Goal: Navigation & Orientation: Find specific page/section

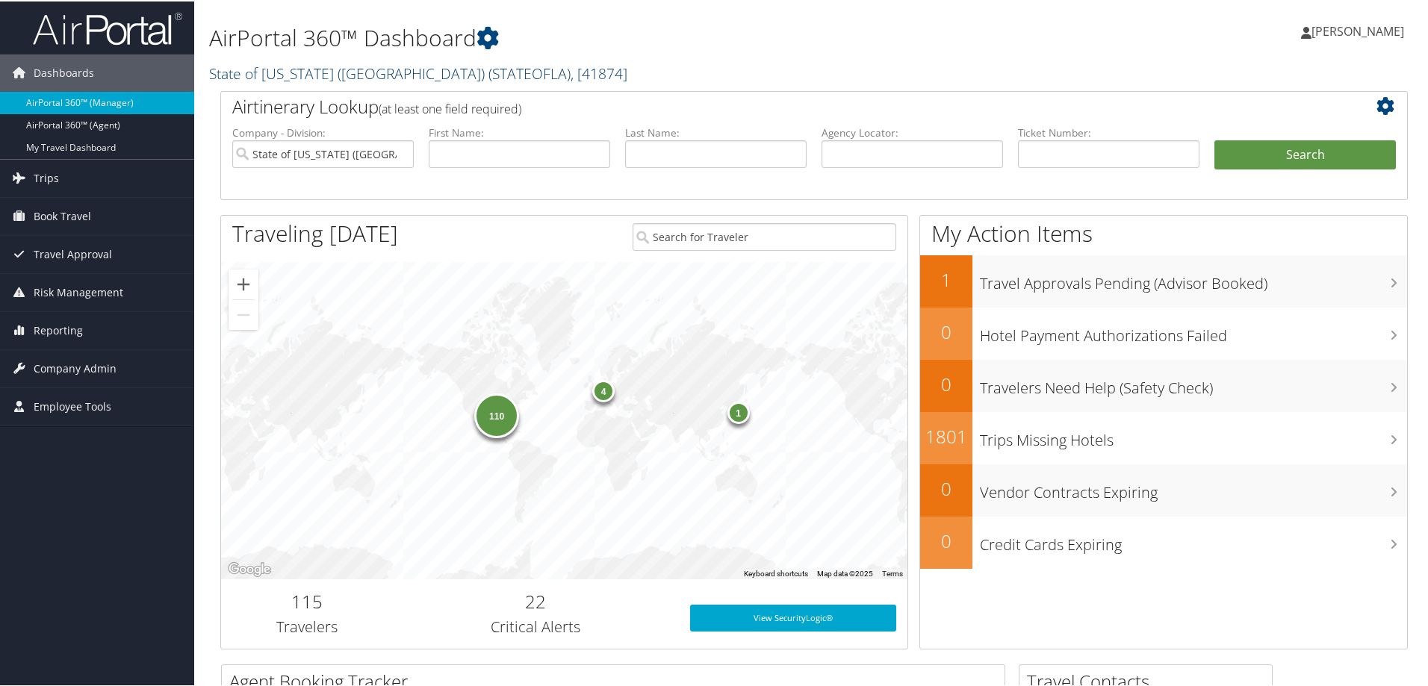
click at [329, 68] on link "State of Louisiana (SOLA) ( STATEOFLA ) , [ 41874 ]" at bounding box center [418, 72] width 418 height 20
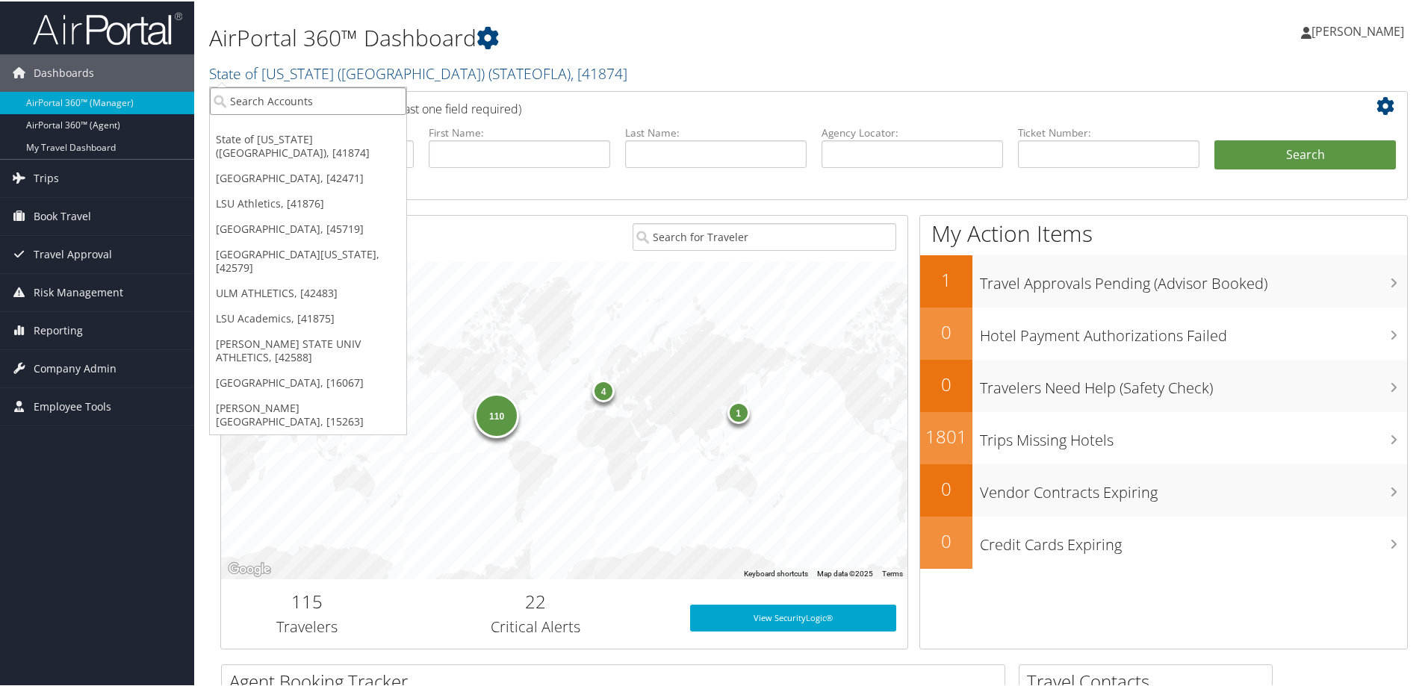
click at [308, 100] on input "search" at bounding box center [308, 100] width 196 height 28
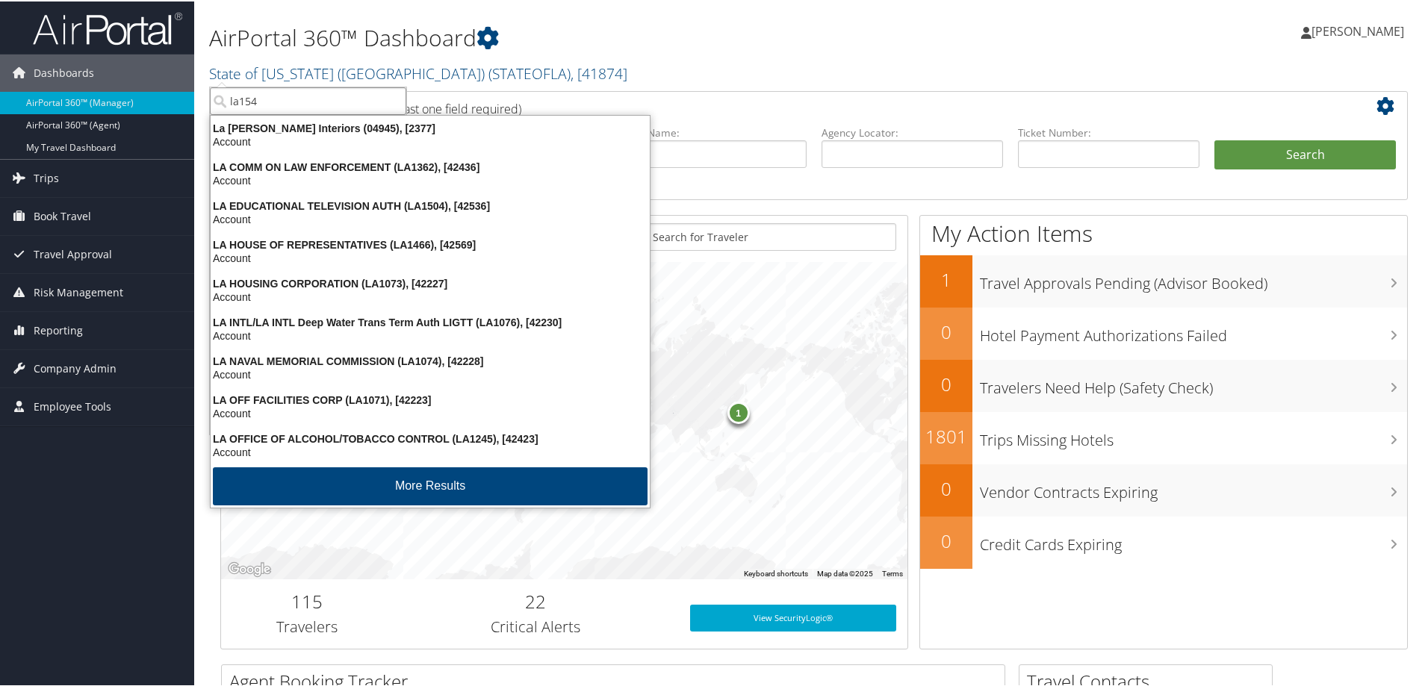
type input "la1541"
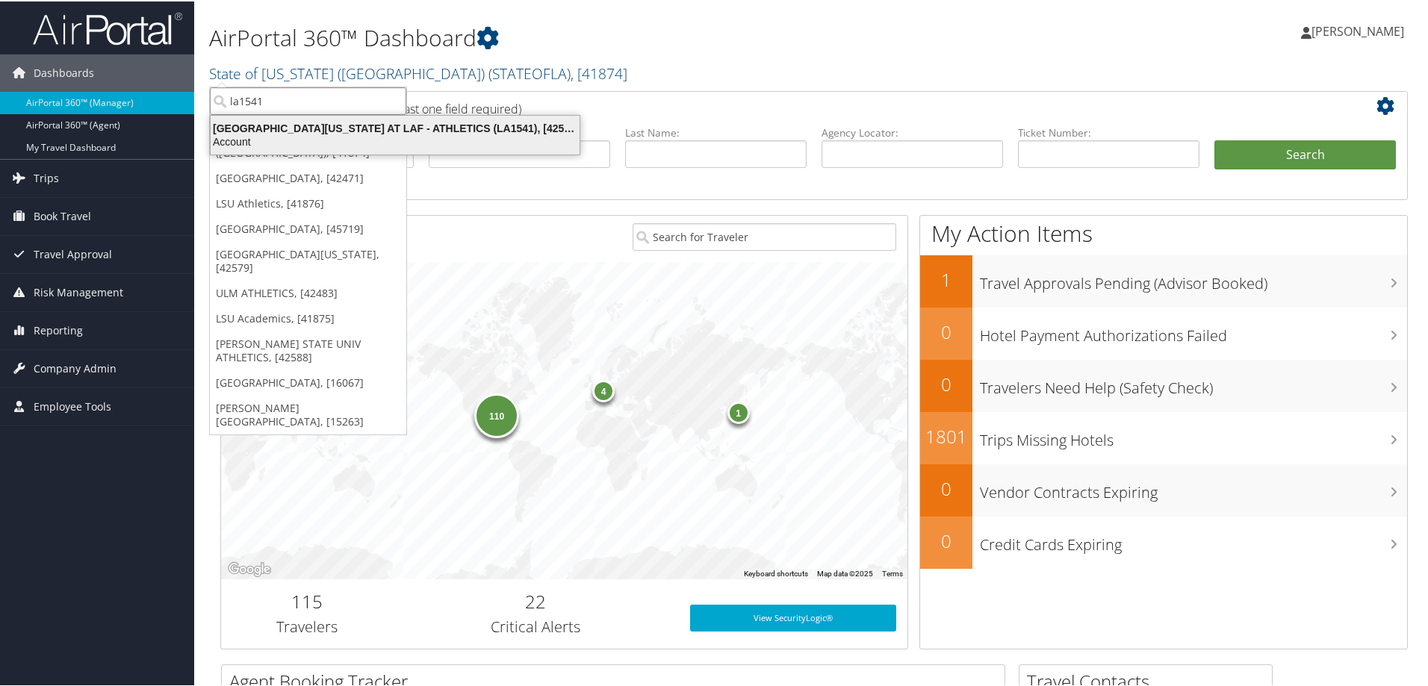
click at [372, 140] on div "Account" at bounding box center [395, 140] width 387 height 13
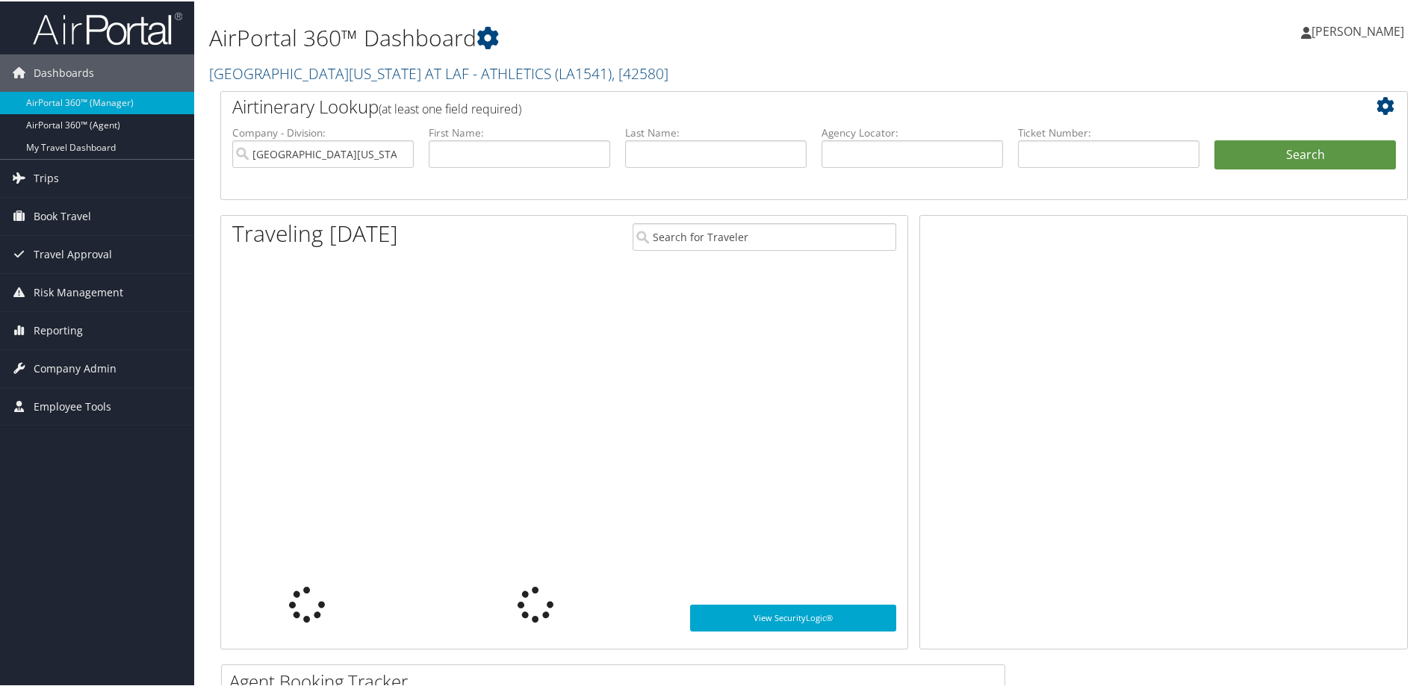
click at [78, 369] on span "Company Admin" at bounding box center [75, 367] width 83 height 37
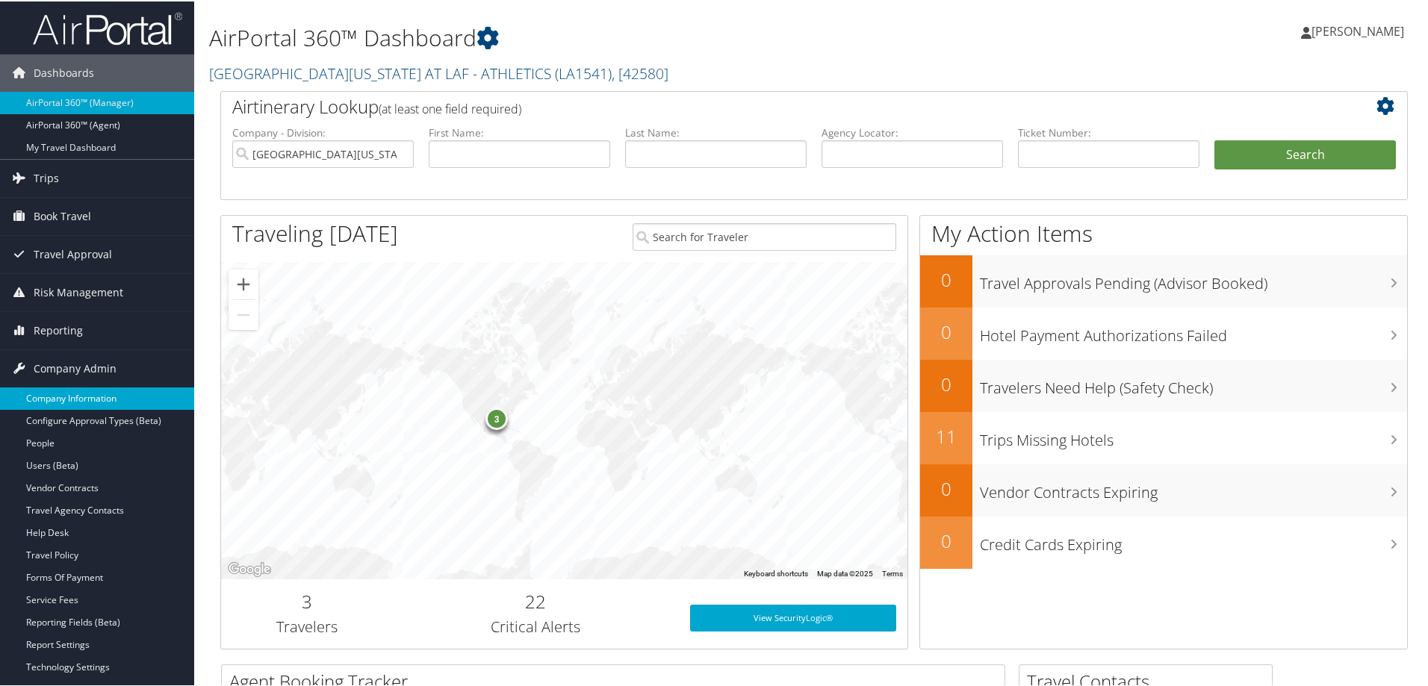
click at [103, 399] on link "Company Information" at bounding box center [97, 397] width 194 height 22
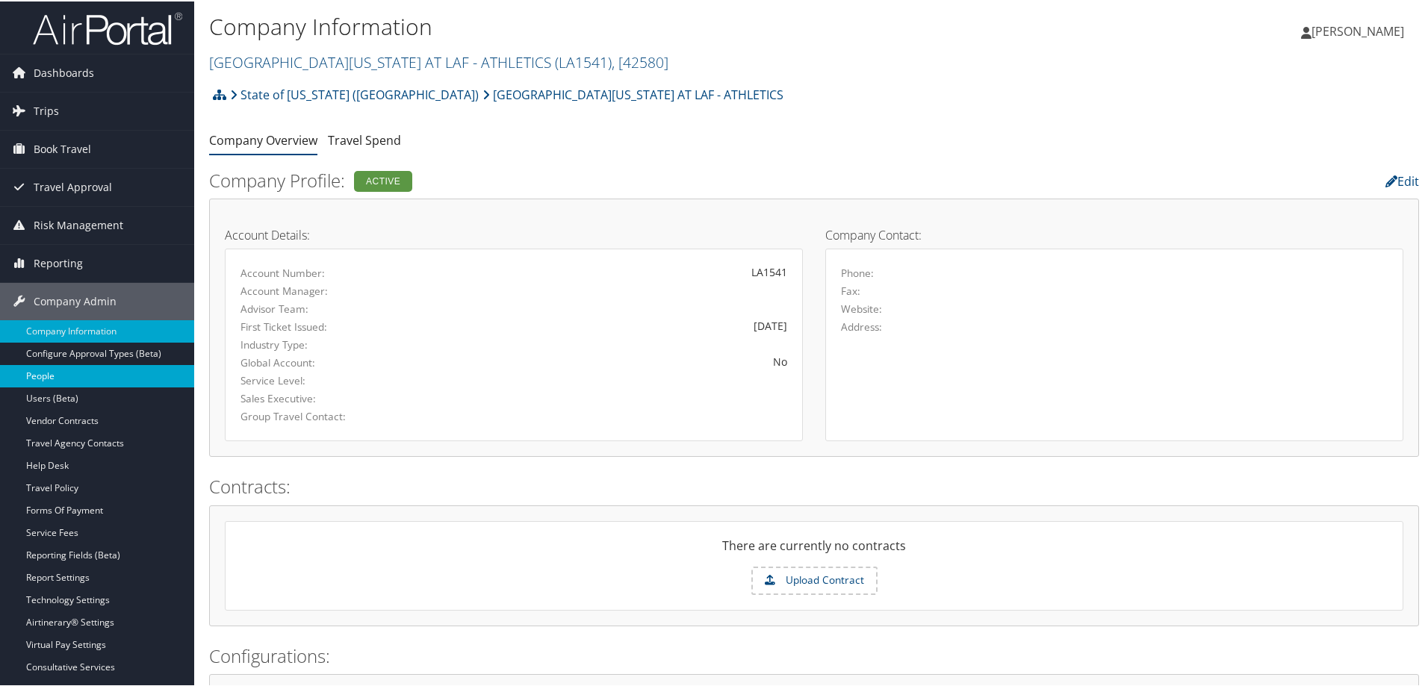
click at [60, 378] on link "People" at bounding box center [97, 375] width 194 height 22
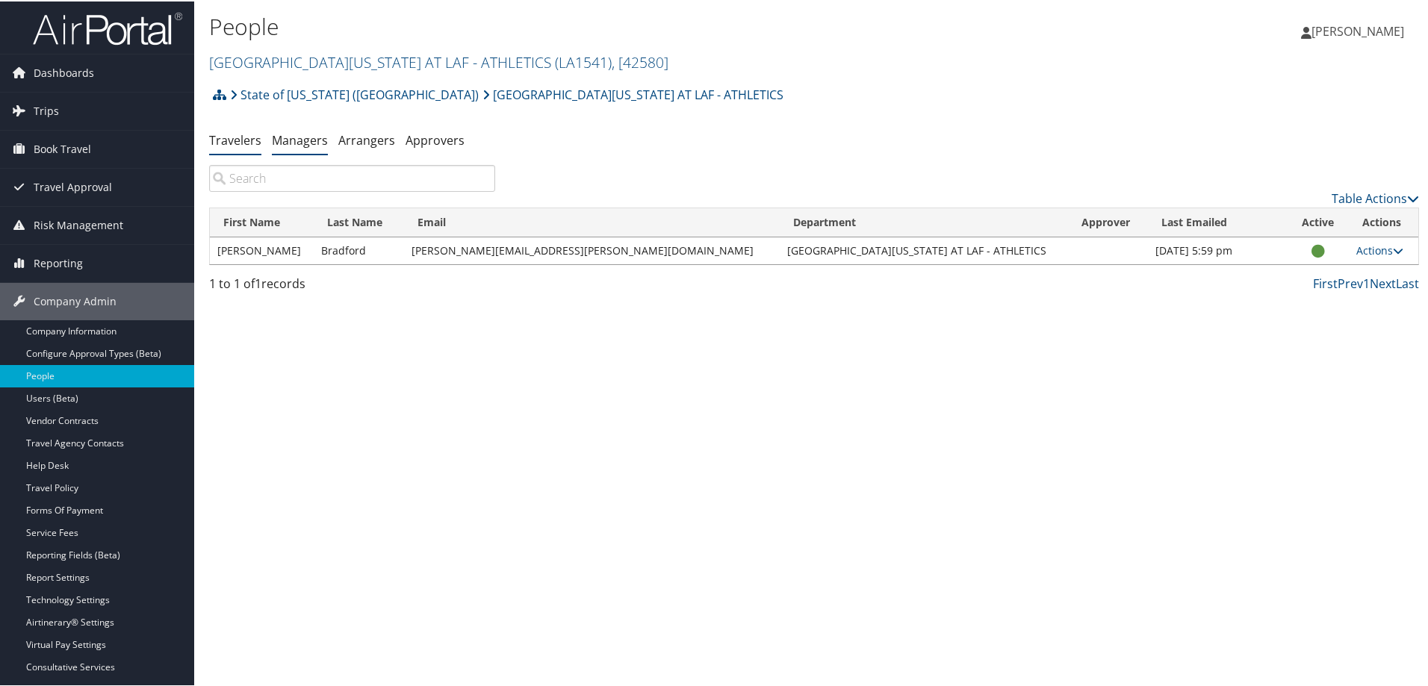
click at [294, 139] on link "Managers" at bounding box center [300, 139] width 56 height 16
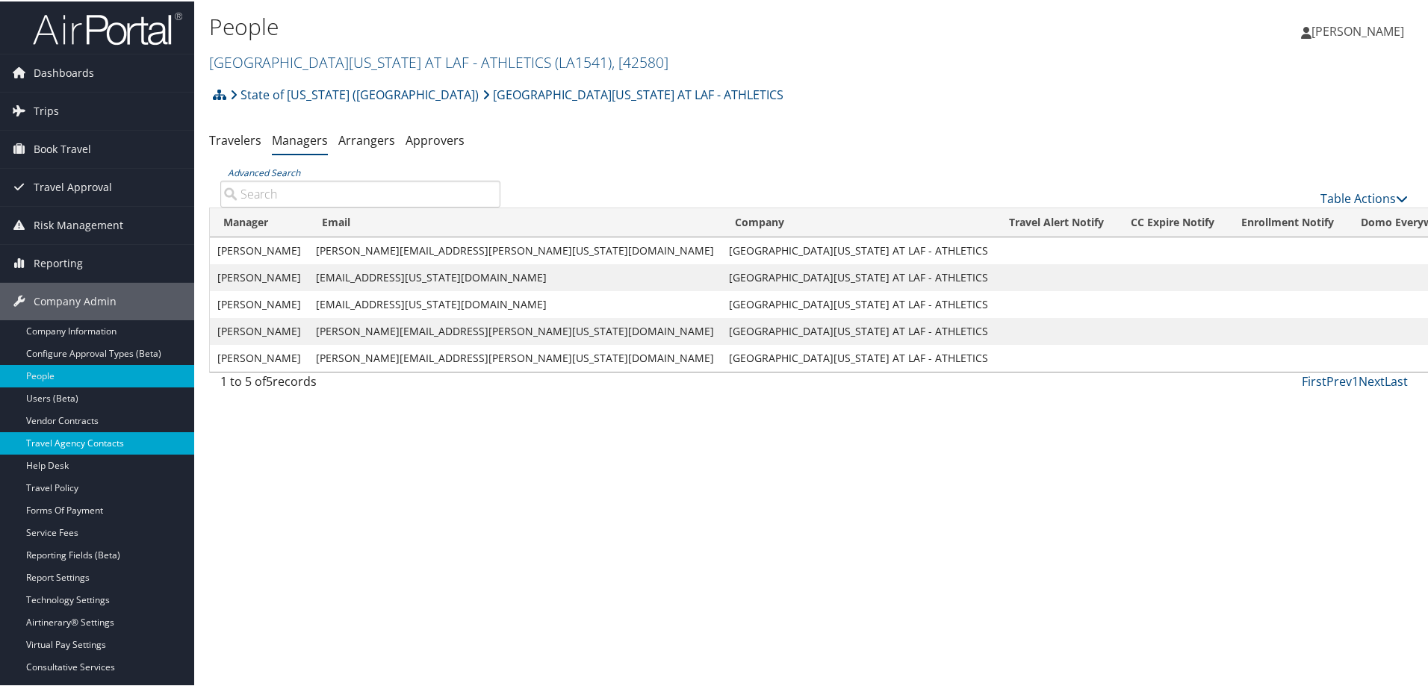
click at [100, 446] on link "Travel Agency Contacts" at bounding box center [97, 442] width 194 height 22
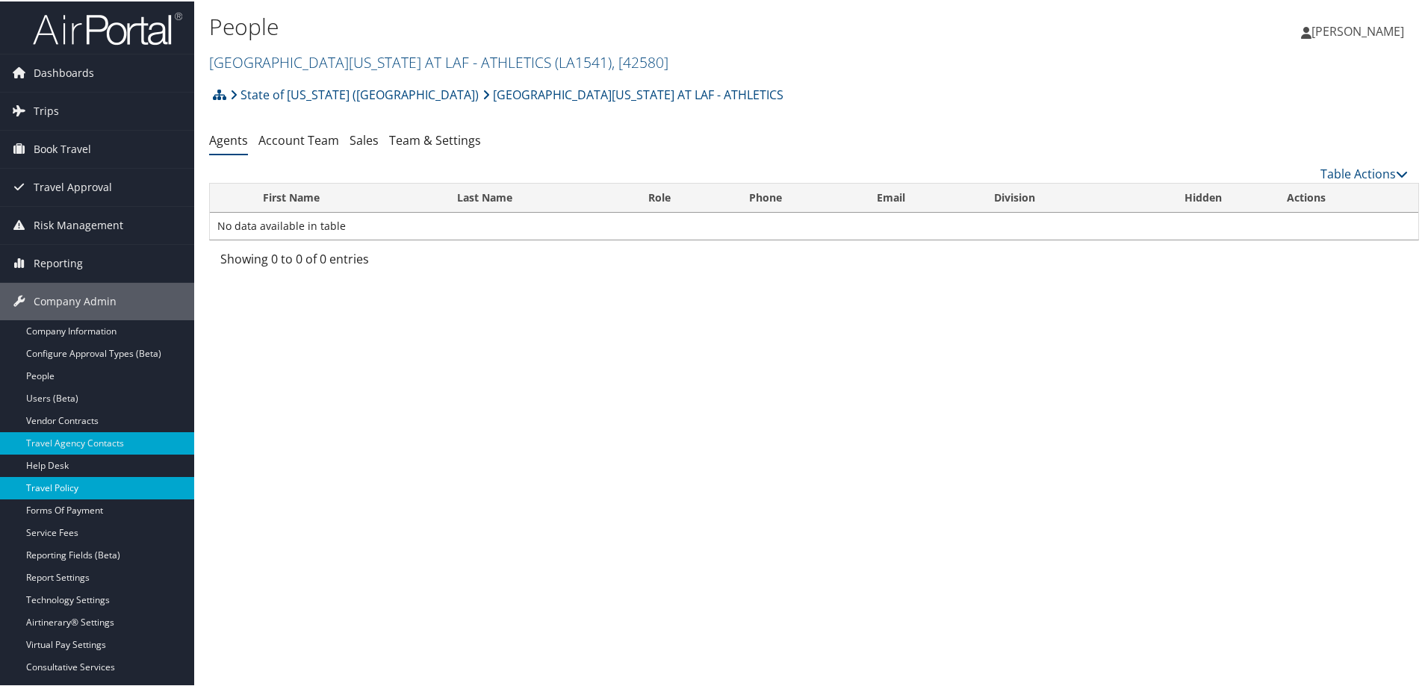
click at [57, 486] on link "Travel Policy" at bounding box center [97, 487] width 194 height 22
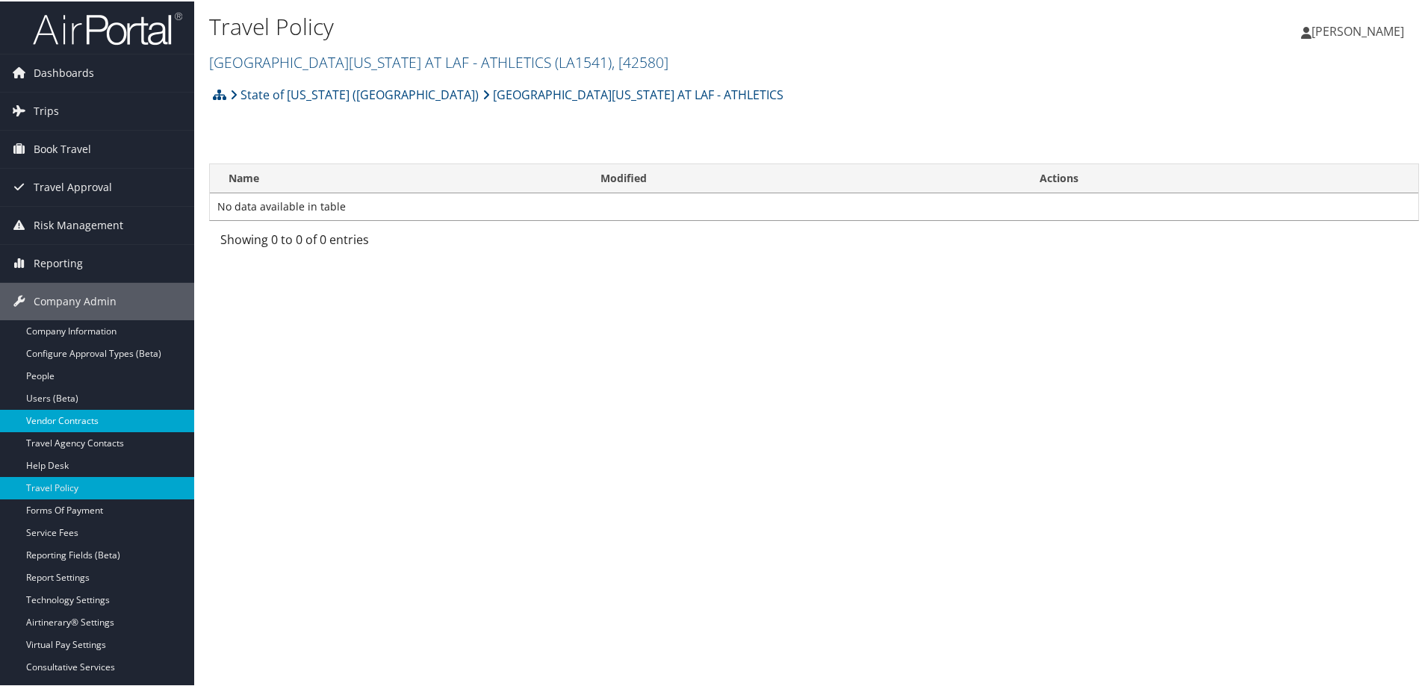
click at [95, 417] on link "Vendor Contracts" at bounding box center [97, 419] width 194 height 22
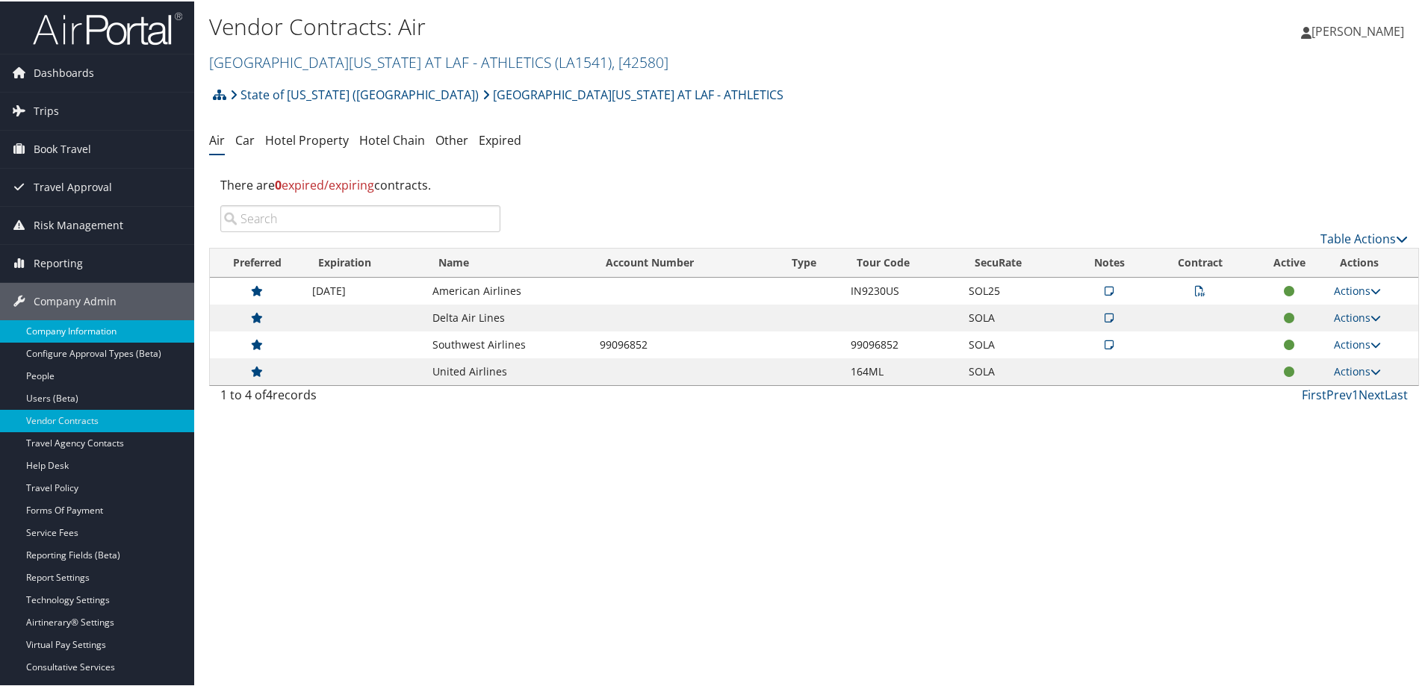
click at [102, 331] on link "Company Information" at bounding box center [97, 330] width 194 height 22
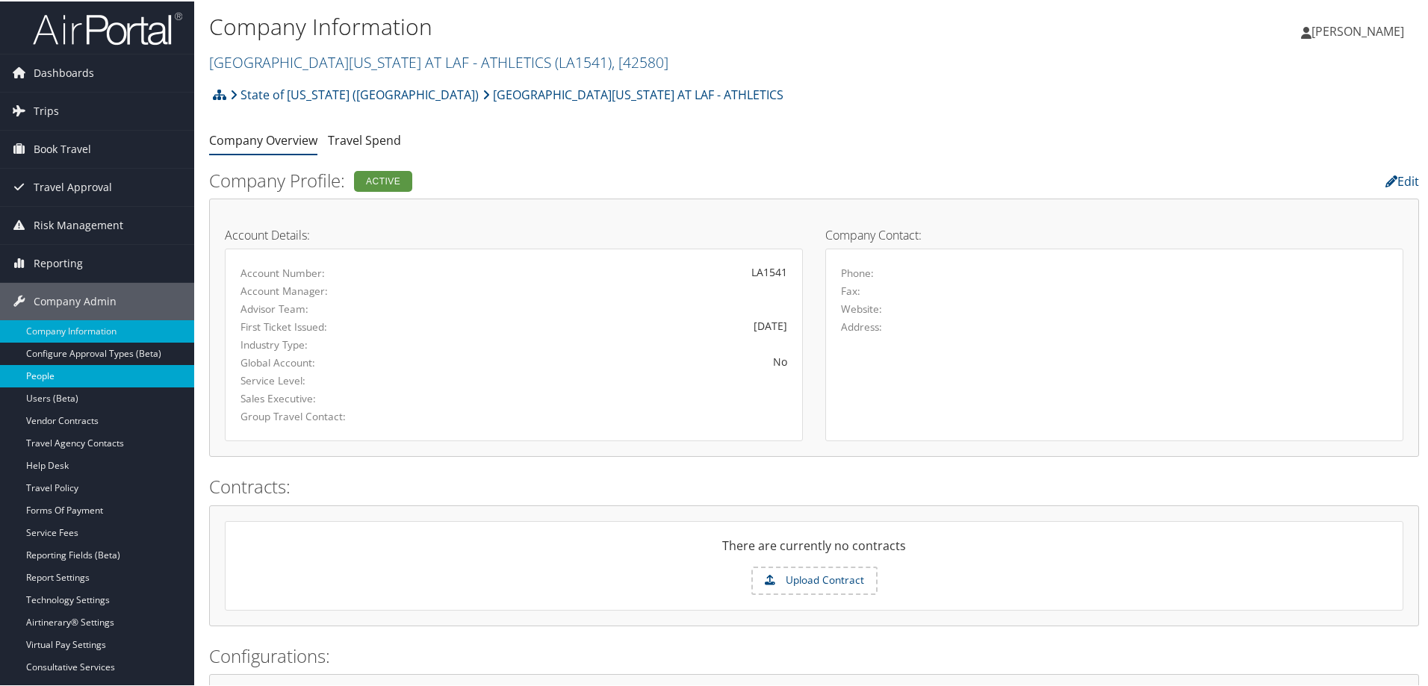
click at [57, 375] on link "People" at bounding box center [97, 375] width 194 height 22
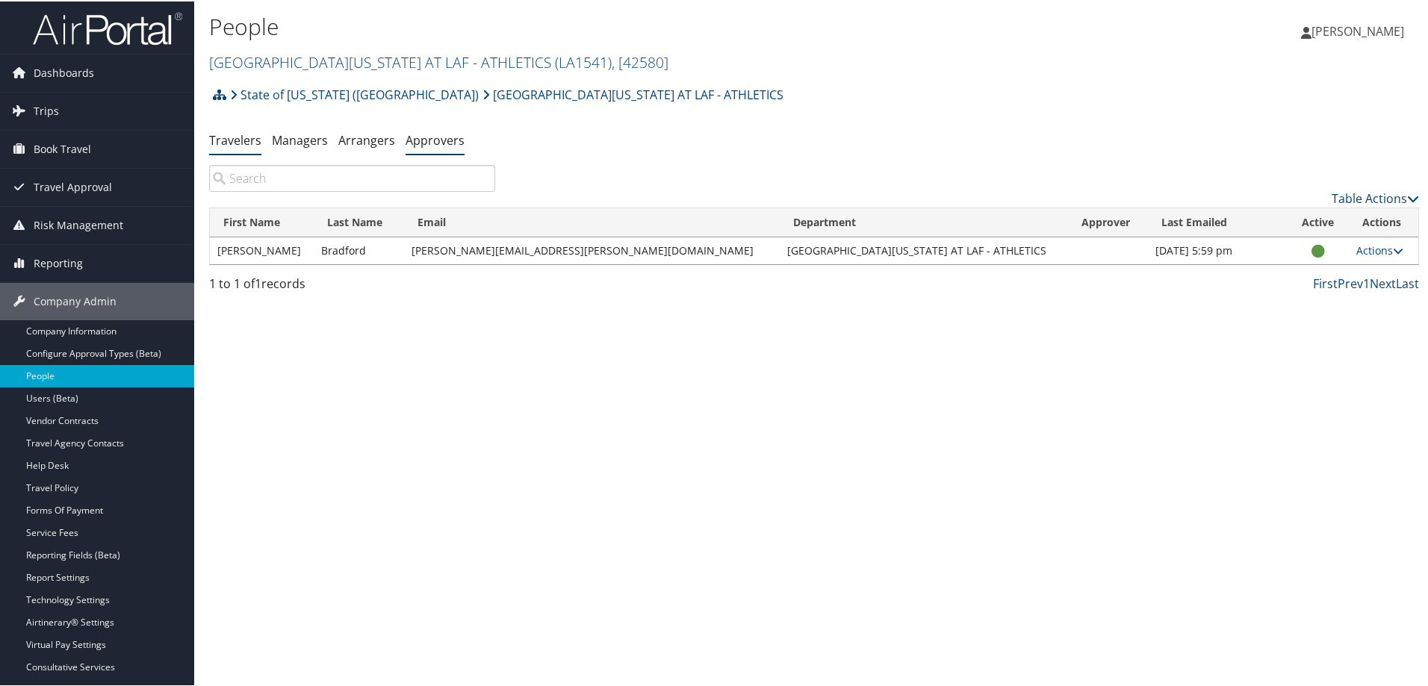
click at [439, 135] on link "Approvers" at bounding box center [434, 139] width 59 height 16
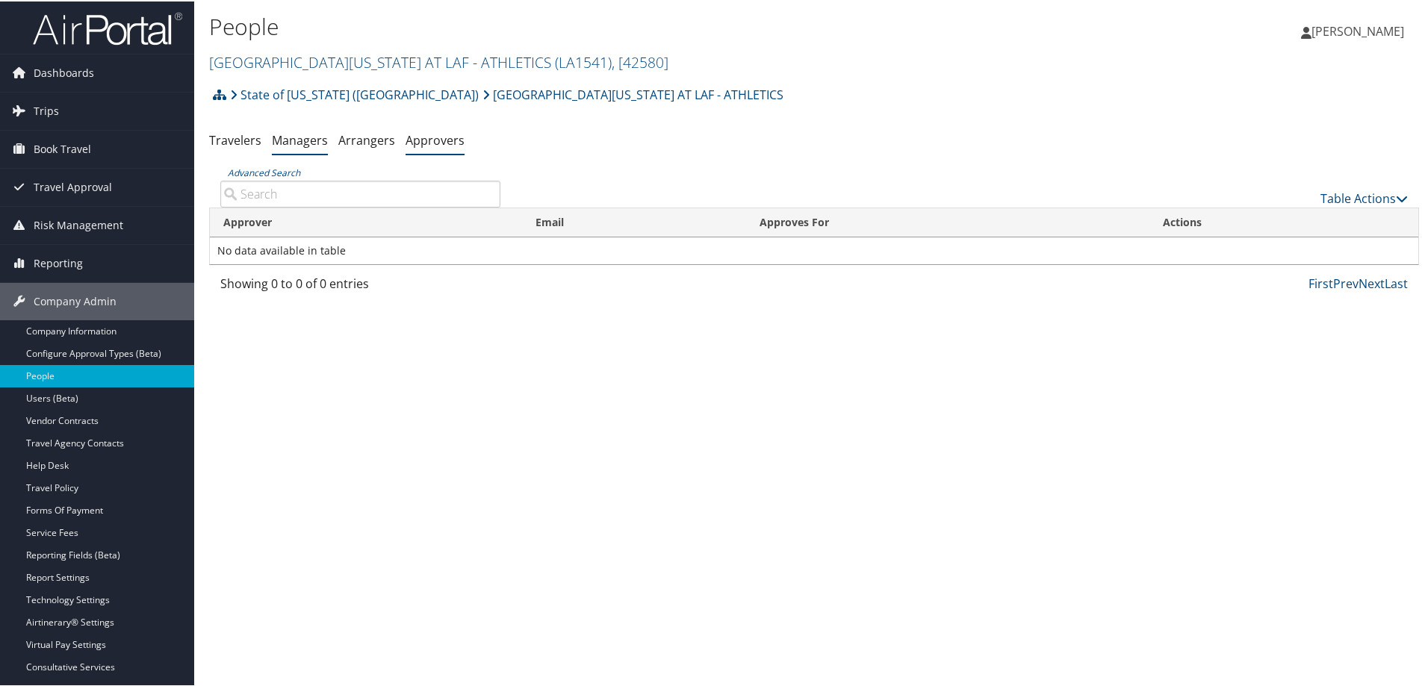
click at [291, 140] on link "Managers" at bounding box center [300, 139] width 56 height 16
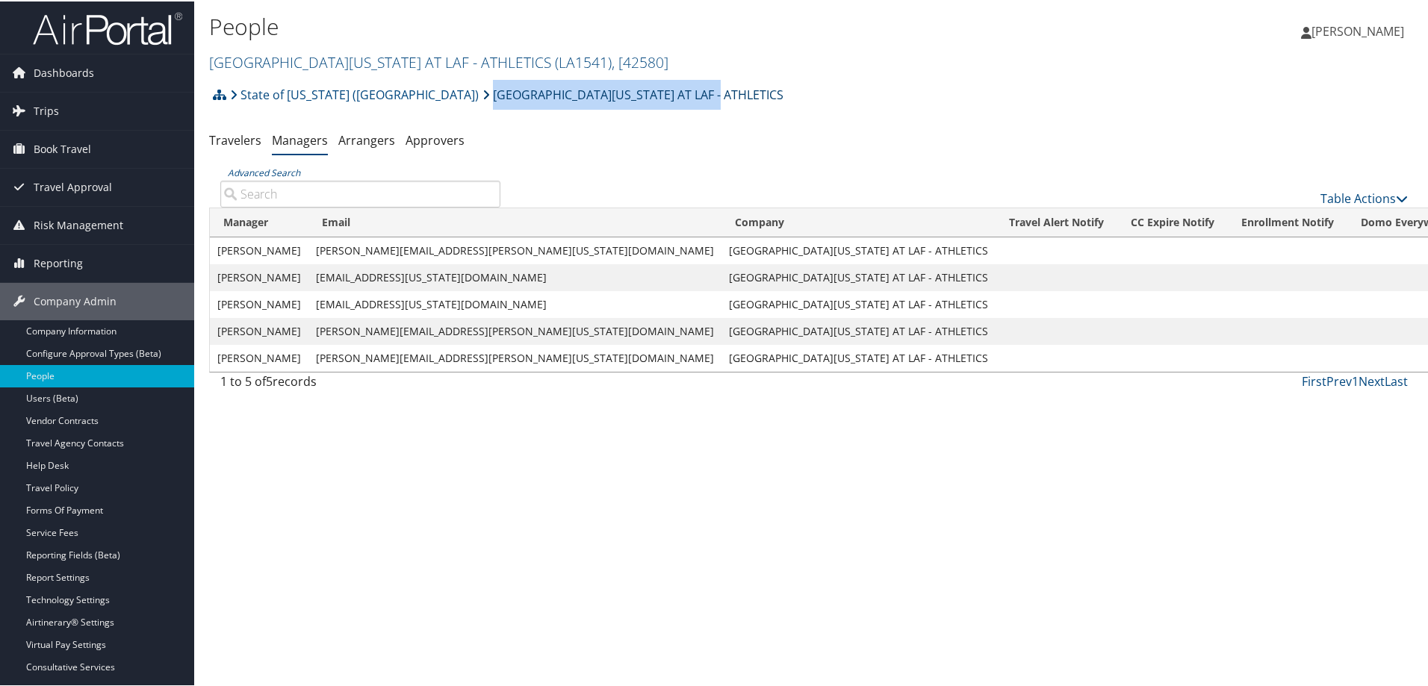
drag, startPoint x: 630, startPoint y: 92, endPoint x: 393, endPoint y: 96, distance: 236.7
click at [393, 96] on div "State of [US_STATE] ([GEOGRAPHIC_DATA]) [GEOGRAPHIC_DATA][US_STATE] AT LAF - AT…" at bounding box center [814, 98] width 1210 height 40
click at [331, 63] on link "UNIV OF LOUISIANA AT LAF - ATHLETICS ( LA1541 ) , [ 42580 ]" at bounding box center [438, 61] width 459 height 20
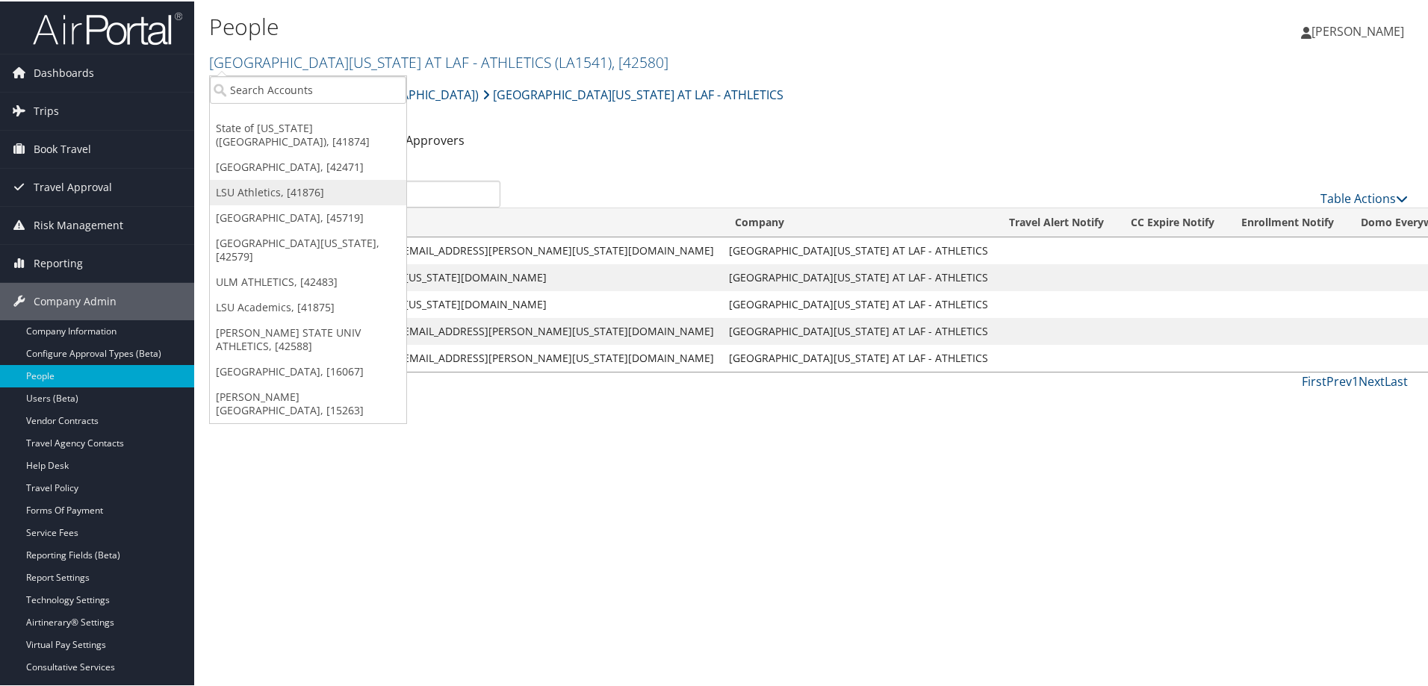
click at [258, 193] on link "LSU Athletics, [41876]" at bounding box center [308, 190] width 196 height 25
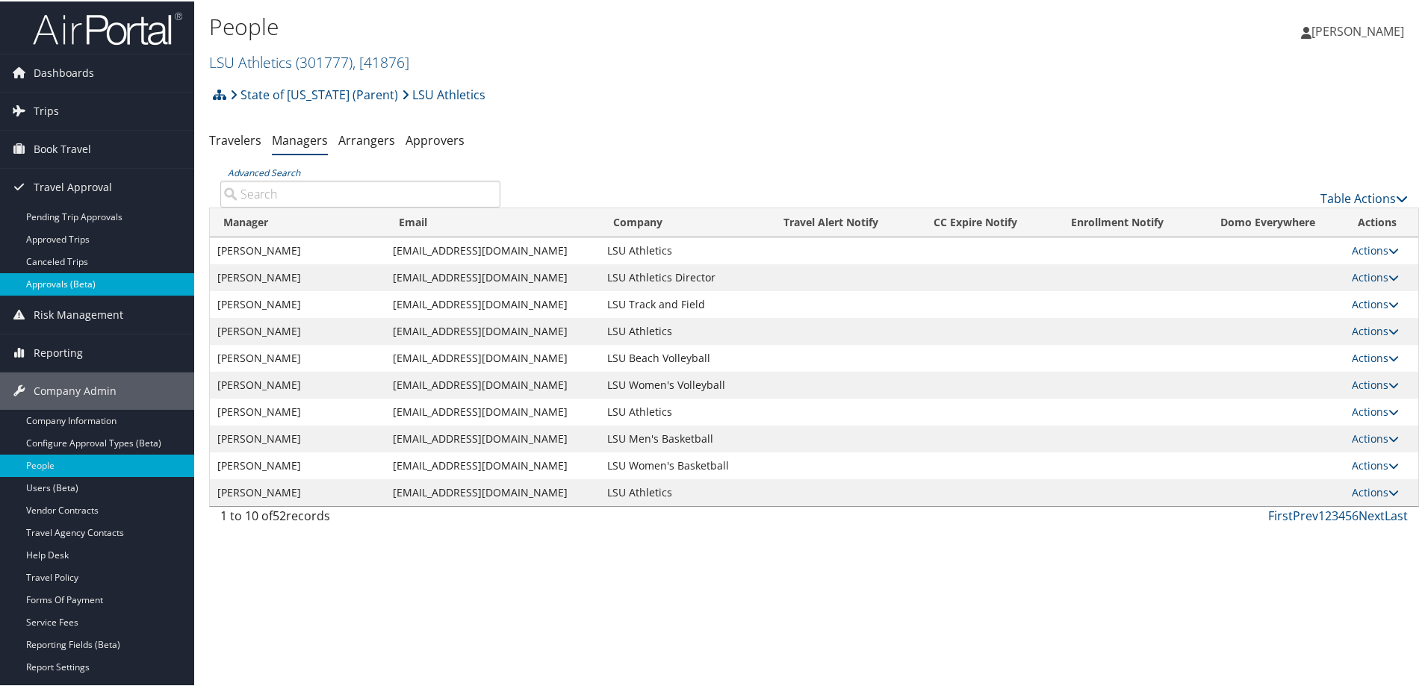
click at [74, 283] on link "Approvals (Beta)" at bounding box center [97, 283] width 194 height 22
